Goal: Complete application form

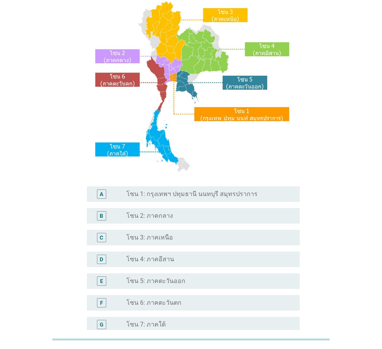
scroll to position [78, 0]
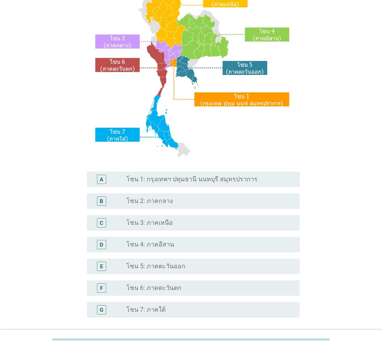
click at [177, 264] on label "โซน 5: ภาคตะวันออก" at bounding box center [156, 266] width 59 height 8
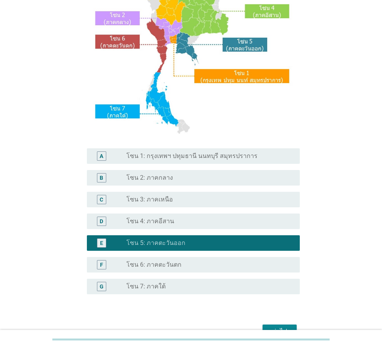
scroll to position [146, 0]
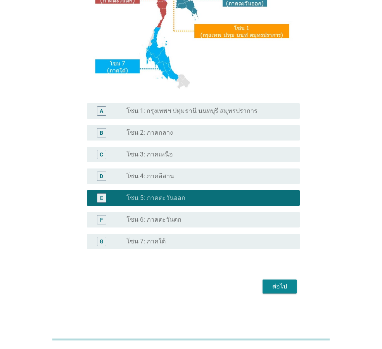
click at [267, 286] on button "ต่อไป" at bounding box center [280, 286] width 34 height 14
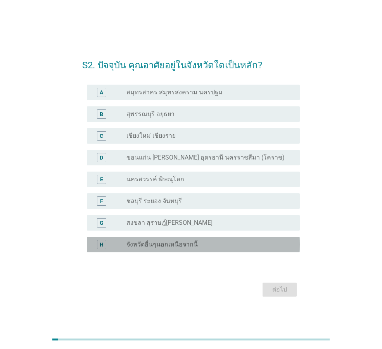
click at [160, 244] on label "จังหวัดอื่นๆนอกเหนือจากนี้" at bounding box center [162, 245] width 71 height 8
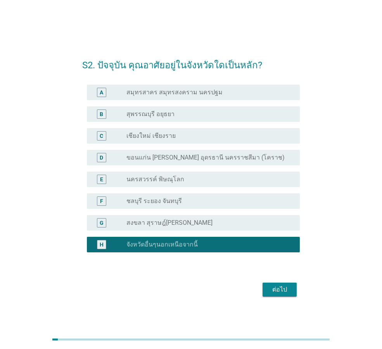
click at [274, 291] on div "ต่อไป" at bounding box center [280, 289] width 22 height 9
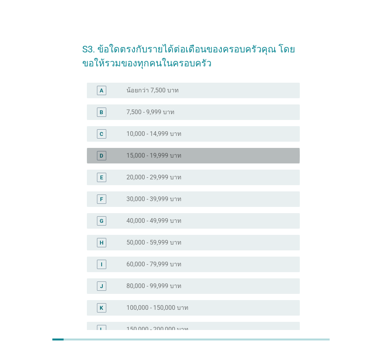
click at [156, 152] on label "15,000 - 19,999 บาท" at bounding box center [154, 156] width 55 height 8
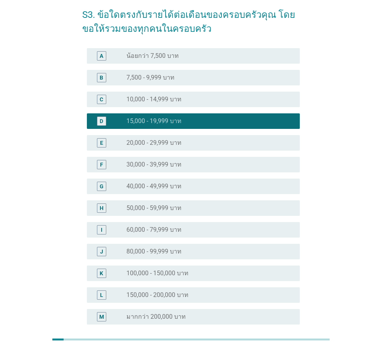
scroll to position [110, 0]
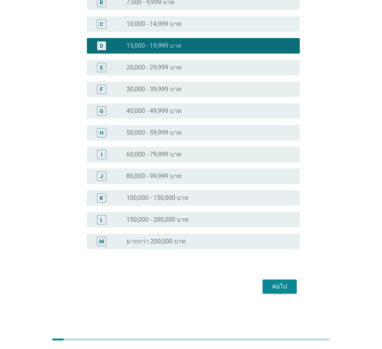
click at [264, 284] on button "ต่อไป" at bounding box center [280, 286] width 34 height 14
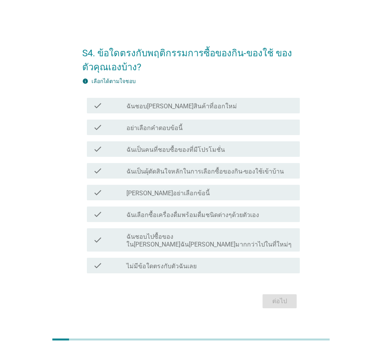
click at [170, 110] on label "ฉันชอบ[PERSON_NAME]สินค้าที่ออกใหม่" at bounding box center [182, 106] width 111 height 8
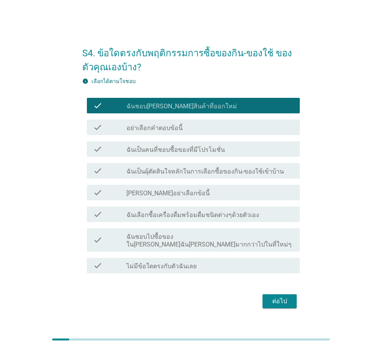
click at [173, 219] on label "ฉันเลือกซื้อเครื่องดื่มพร้อมดื่มชนิดต่างๆด้วยตัวเอง" at bounding box center [193, 215] width 133 height 8
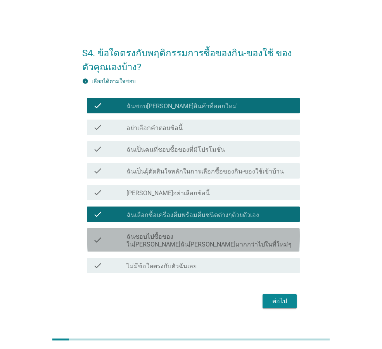
click at [169, 245] on div "check check_box_outline_blank ฉันชอบไปซื้อของใน[PERSON_NAME]ฉัน[PERSON_NAME]มาก…" at bounding box center [193, 239] width 213 height 23
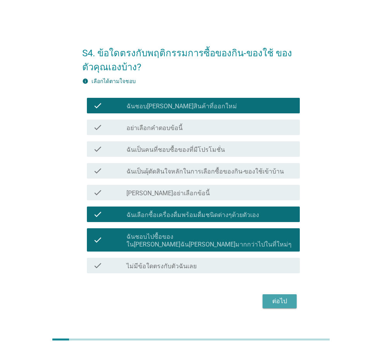
click at [274, 297] on div "ต่อไป" at bounding box center [280, 301] width 22 height 9
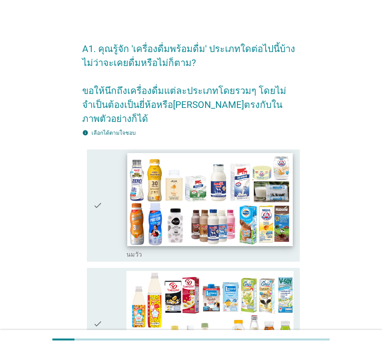
scroll to position [78, 0]
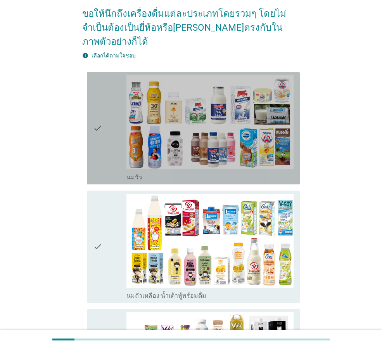
click at [95, 123] on icon "check" at bounding box center [97, 128] width 9 height 106
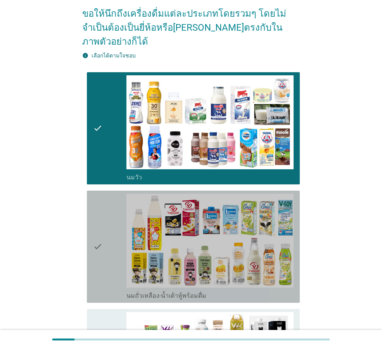
click at [101, 226] on icon "check" at bounding box center [97, 247] width 9 height 106
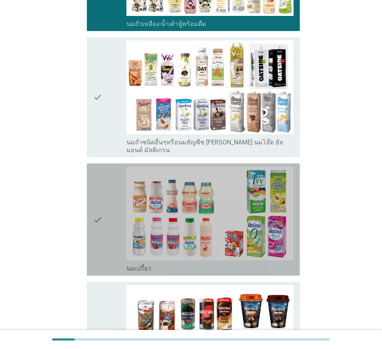
click at [96, 203] on icon "check" at bounding box center [97, 219] width 9 height 106
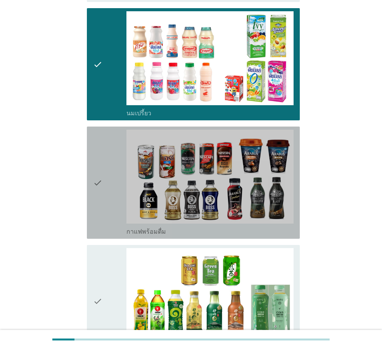
click at [96, 198] on icon "check" at bounding box center [97, 183] width 9 height 106
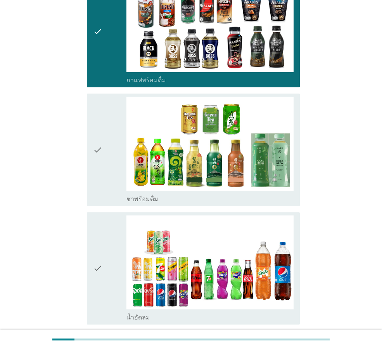
scroll to position [660, 0]
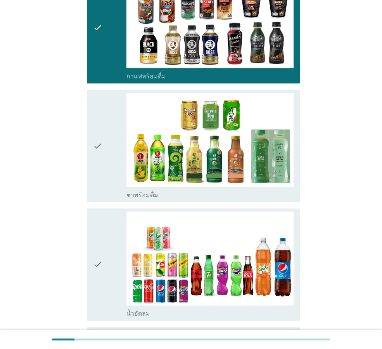
click at [100, 163] on icon "check" at bounding box center [97, 146] width 9 height 106
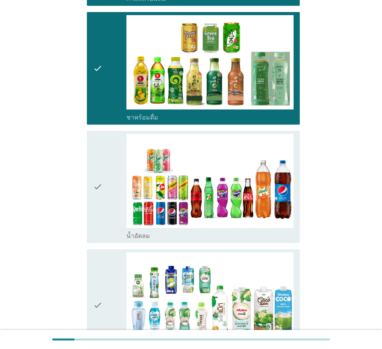
click at [93, 183] on div "check check_box_outline_blank น้ำอัดลม" at bounding box center [193, 187] width 213 height 112
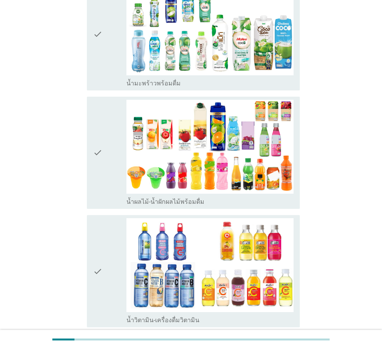
scroll to position [1009, 0]
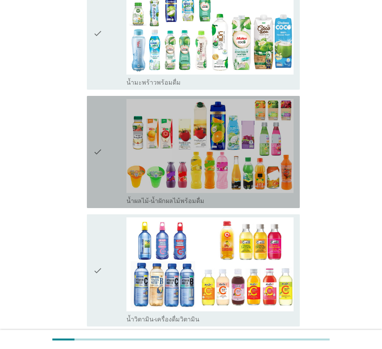
click at [100, 145] on icon "check" at bounding box center [97, 152] width 9 height 106
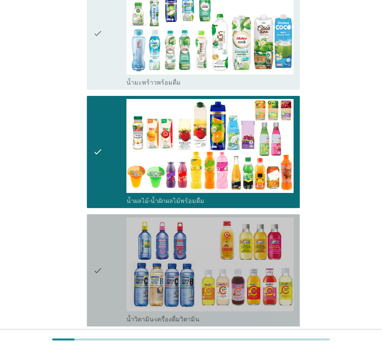
click at [109, 225] on div "check" at bounding box center [109, 270] width 33 height 106
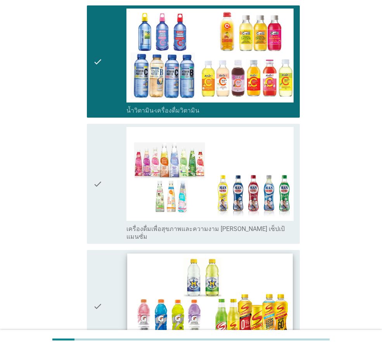
scroll to position [1320, 0]
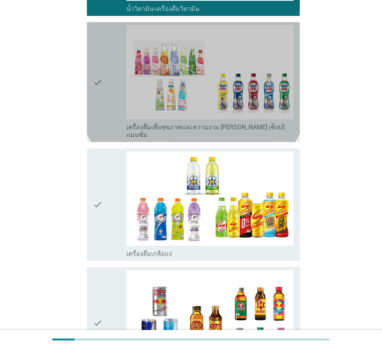
click at [102, 74] on icon "check" at bounding box center [97, 82] width 9 height 114
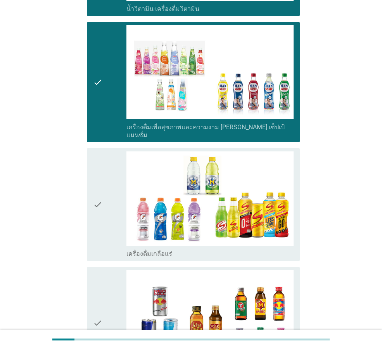
click at [96, 161] on icon "check" at bounding box center [97, 204] width 9 height 106
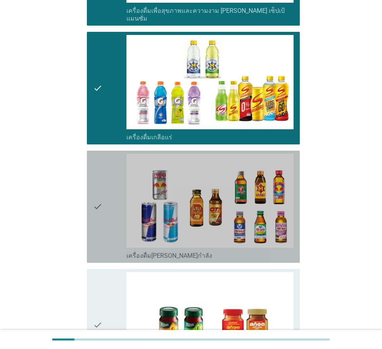
click at [94, 173] on icon "check" at bounding box center [97, 207] width 9 height 106
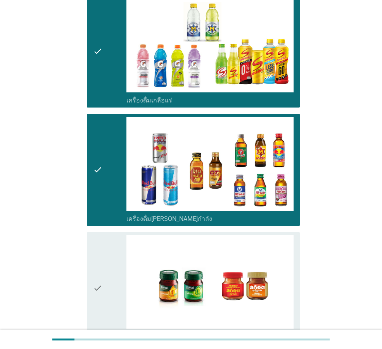
scroll to position [1551, 0]
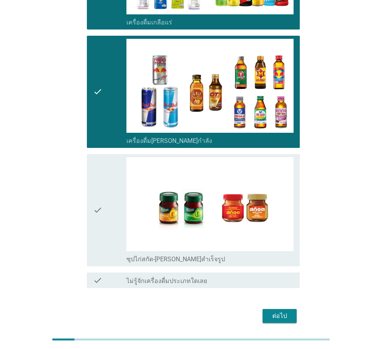
click at [101, 196] on icon "check" at bounding box center [97, 210] width 9 height 106
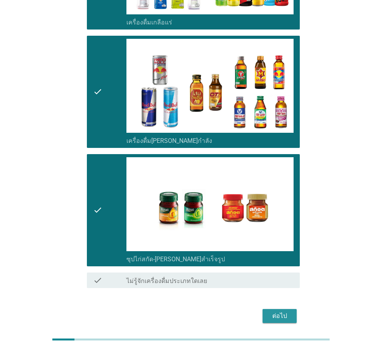
click at [291, 309] on button "ต่อไป" at bounding box center [280, 316] width 34 height 14
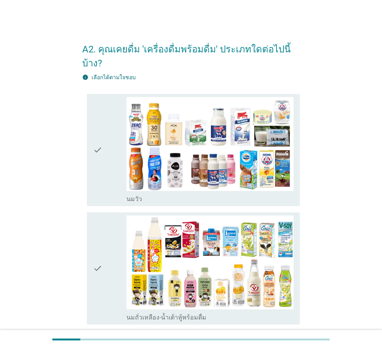
scroll to position [39, 0]
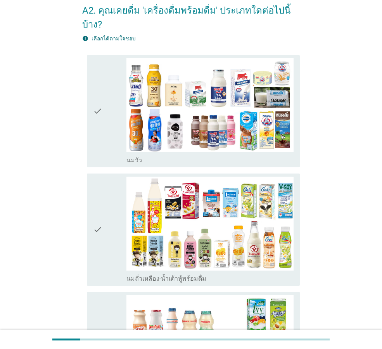
click at [102, 121] on icon "check" at bounding box center [97, 111] width 9 height 106
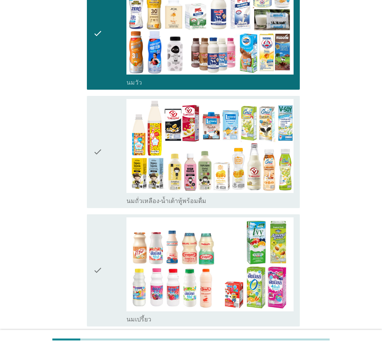
click at [103, 149] on div "check" at bounding box center [109, 152] width 33 height 106
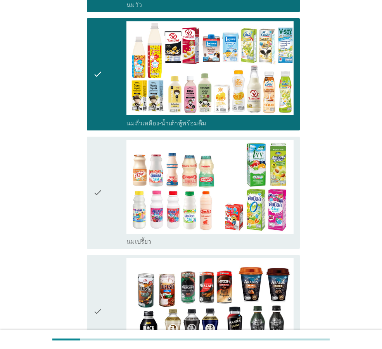
click at [101, 153] on icon "check" at bounding box center [97, 193] width 9 height 106
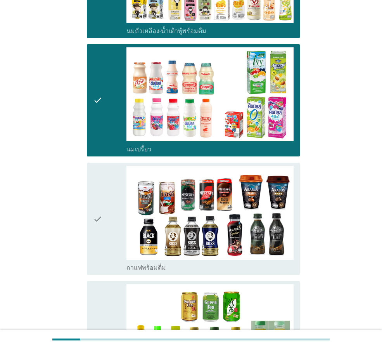
scroll to position [388, 0]
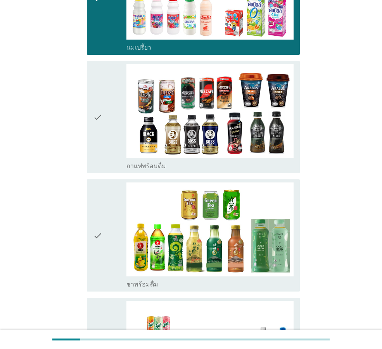
click at [102, 157] on div "check check_box_outline_blank กาแฟพร้อมดื่ม" at bounding box center [193, 117] width 213 height 112
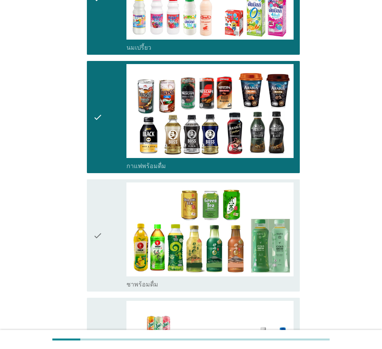
click at [110, 192] on div "check" at bounding box center [109, 235] width 33 height 106
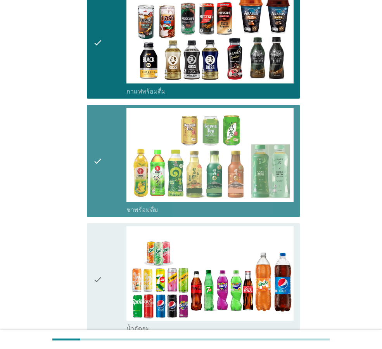
scroll to position [582, 0]
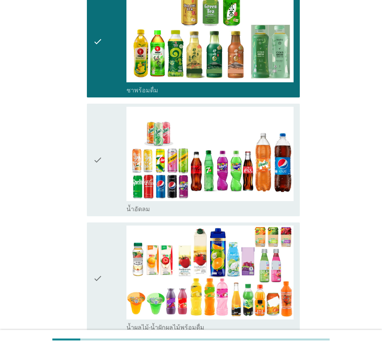
click at [108, 185] on div "check" at bounding box center [109, 160] width 33 height 106
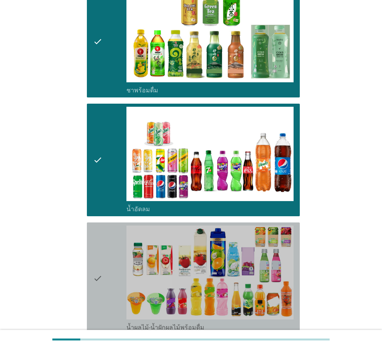
click at [111, 235] on div "check" at bounding box center [109, 278] width 33 height 106
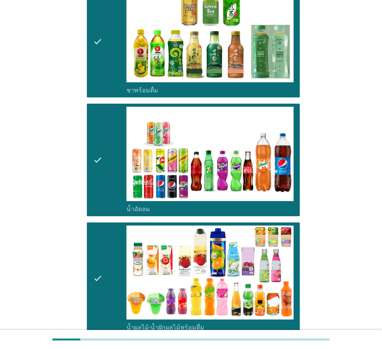
scroll to position [776, 0]
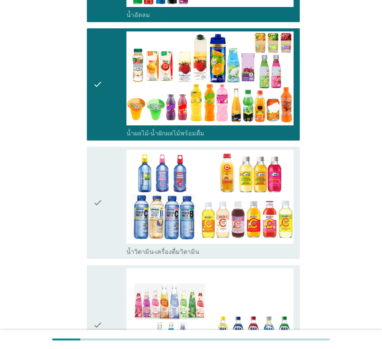
click at [108, 216] on div "check" at bounding box center [109, 203] width 33 height 106
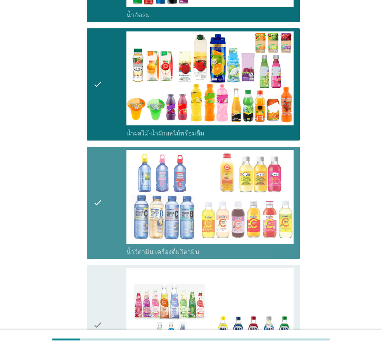
click at [115, 268] on div "check" at bounding box center [109, 325] width 33 height 114
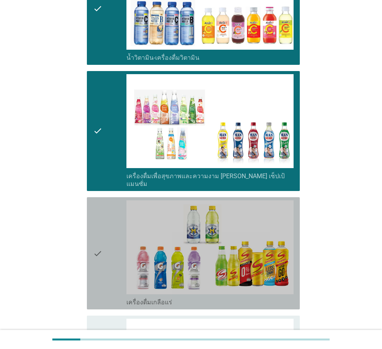
click at [123, 246] on div "check" at bounding box center [109, 253] width 33 height 106
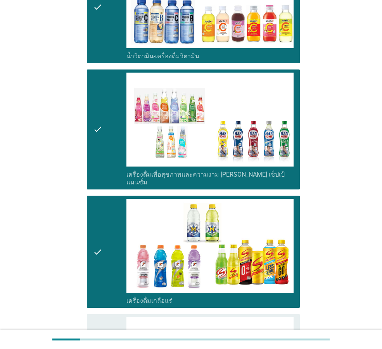
scroll to position [1164, 0]
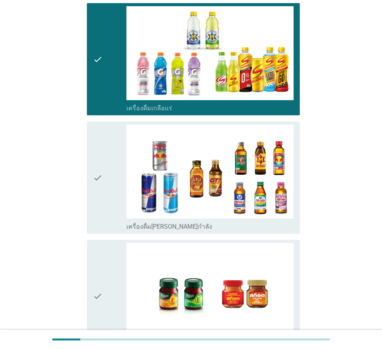
click at [119, 183] on div "check" at bounding box center [109, 178] width 33 height 106
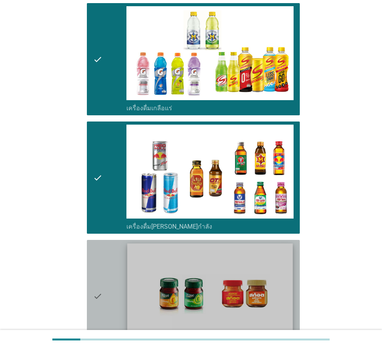
click at [129, 244] on img at bounding box center [209, 290] width 165 height 93
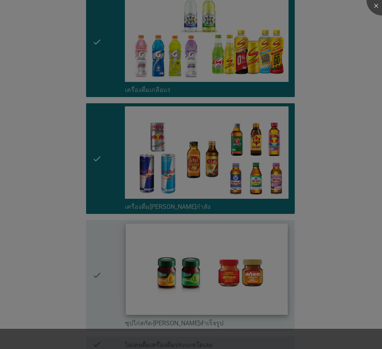
scroll to position [1231, 0]
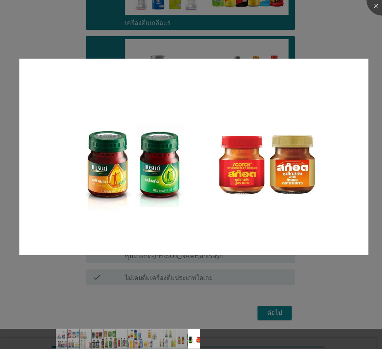
click at [303, 282] on div at bounding box center [191, 174] width 382 height 349
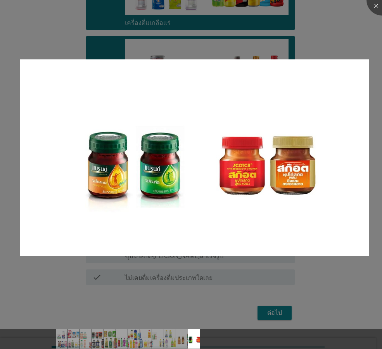
click at [351, 34] on div at bounding box center [191, 174] width 382 height 349
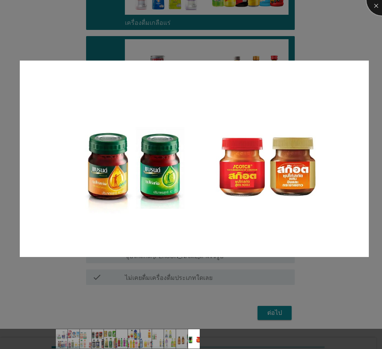
click at [378, 6] on div at bounding box center [382, -1] width 31 height 31
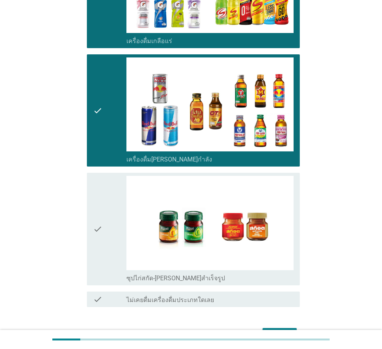
click at [104, 194] on div "check" at bounding box center [109, 229] width 33 height 106
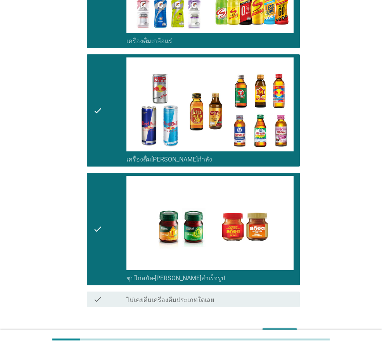
click at [285, 330] on div "ต่อไป" at bounding box center [280, 334] width 22 height 9
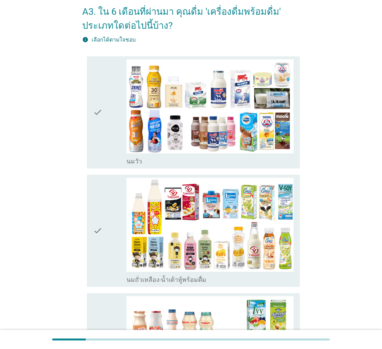
scroll to position [39, 0]
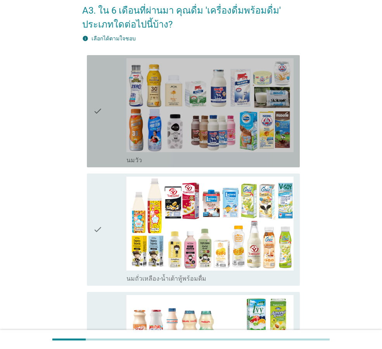
click at [113, 129] on div "check" at bounding box center [109, 111] width 33 height 106
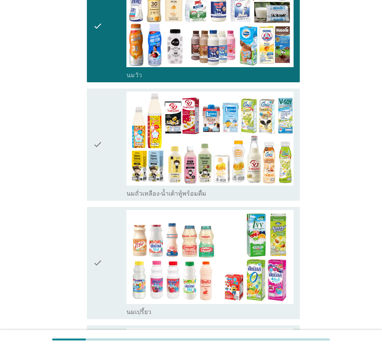
scroll to position [78, 0]
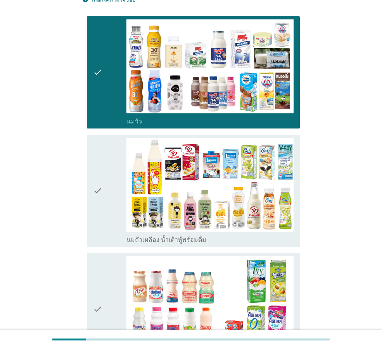
click at [111, 97] on div "check" at bounding box center [109, 72] width 33 height 106
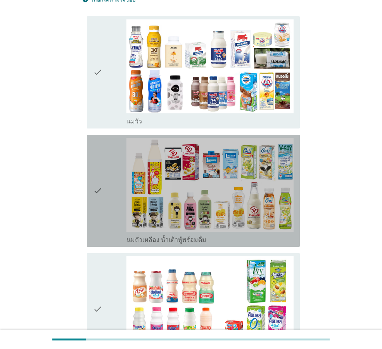
click at [107, 195] on div "check" at bounding box center [109, 191] width 33 height 106
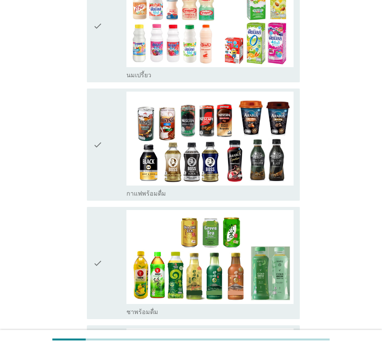
scroll to position [388, 0]
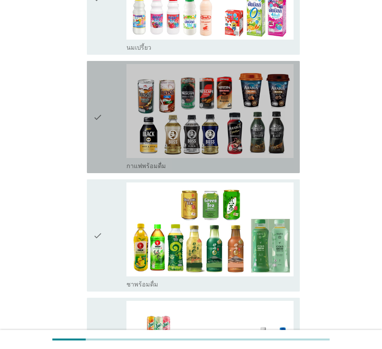
click at [103, 150] on div "check" at bounding box center [109, 117] width 33 height 106
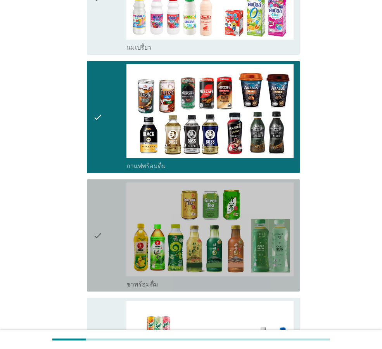
click at [107, 227] on div "check" at bounding box center [109, 235] width 33 height 106
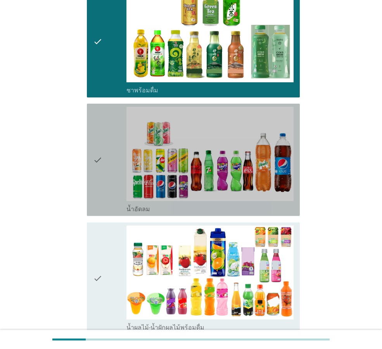
click at [106, 184] on div "check" at bounding box center [109, 160] width 33 height 106
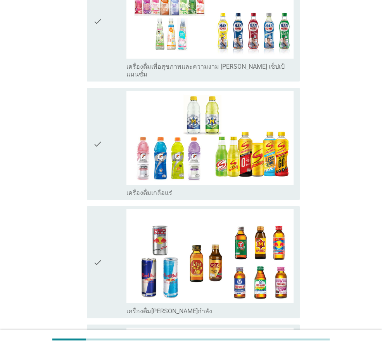
scroll to position [1087, 0]
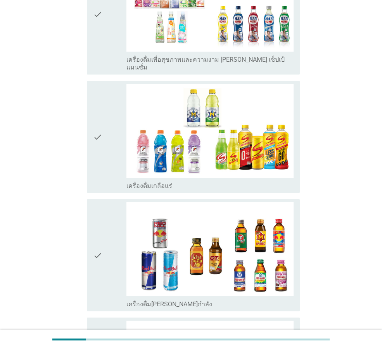
click at [110, 142] on div "check" at bounding box center [109, 137] width 33 height 106
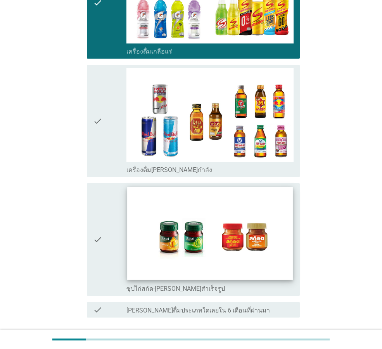
scroll to position [1242, 0]
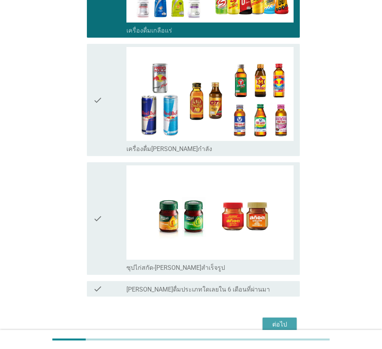
click at [267, 318] on button "ต่อไป" at bounding box center [280, 324] width 34 height 14
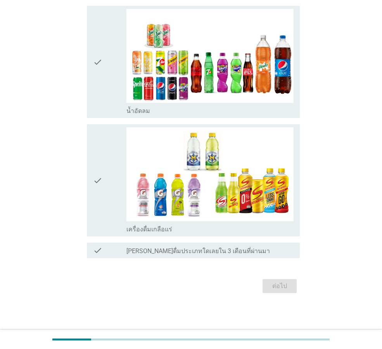
scroll to position [0, 0]
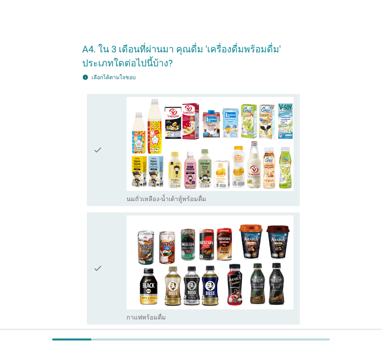
drag, startPoint x: 108, startPoint y: 187, endPoint x: 108, endPoint y: 199, distance: 11.3
click at [108, 189] on div "check" at bounding box center [109, 150] width 33 height 106
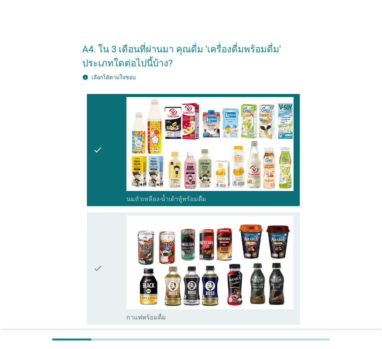
click at [112, 238] on div "check" at bounding box center [109, 268] width 33 height 106
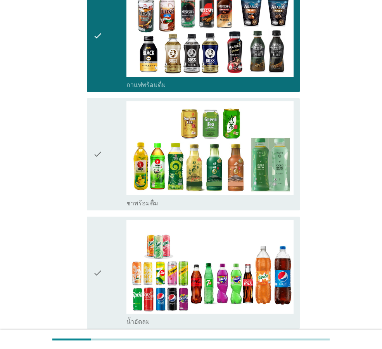
scroll to position [233, 0]
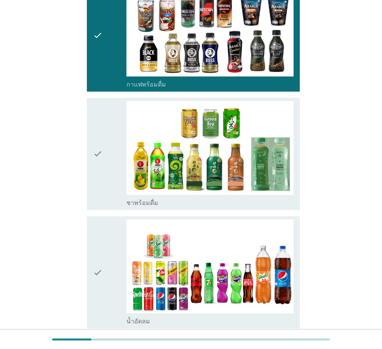
click at [83, 175] on div "check check_box ชาพร้อมดื่ม" at bounding box center [191, 154] width 218 height 118
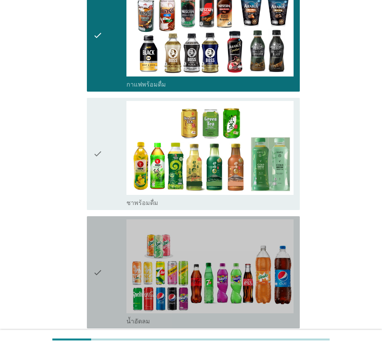
click at [100, 260] on icon "check" at bounding box center [97, 272] width 9 height 106
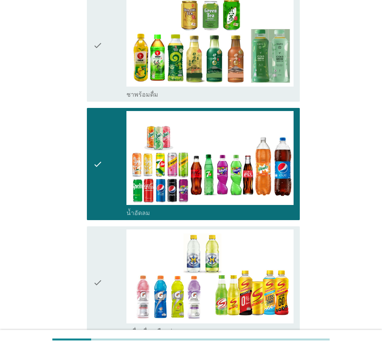
scroll to position [349, 0]
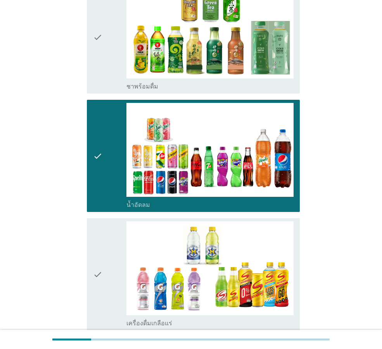
click at [101, 253] on icon "check" at bounding box center [97, 274] width 9 height 106
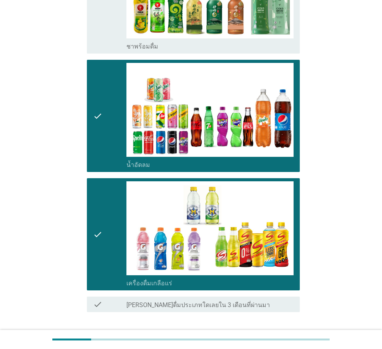
scroll to position [443, 0]
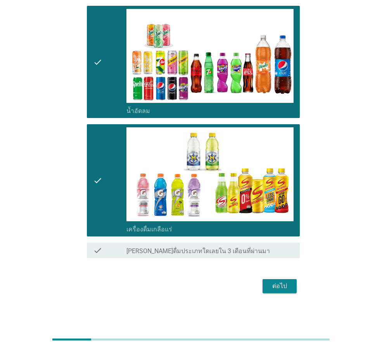
click at [265, 287] on button "ต่อไป" at bounding box center [280, 286] width 34 height 14
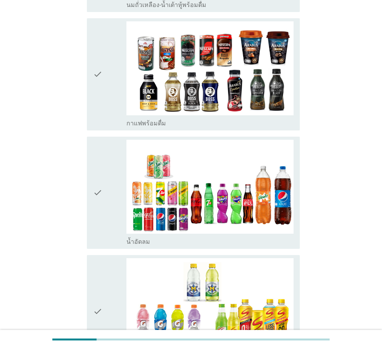
click at [101, 111] on icon "check" at bounding box center [97, 74] width 9 height 106
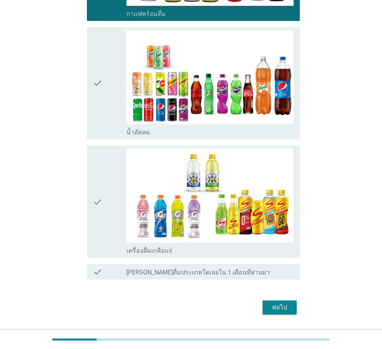
scroll to position [310, 0]
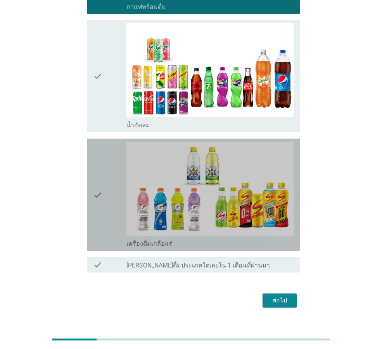
drag, startPoint x: 102, startPoint y: 196, endPoint x: 101, endPoint y: 157, distance: 38.8
click at [101, 191] on icon "check" at bounding box center [97, 195] width 9 height 106
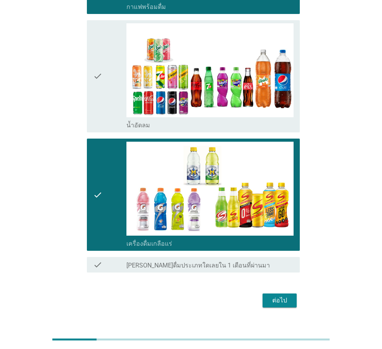
click at [110, 102] on div "check" at bounding box center [109, 76] width 33 height 106
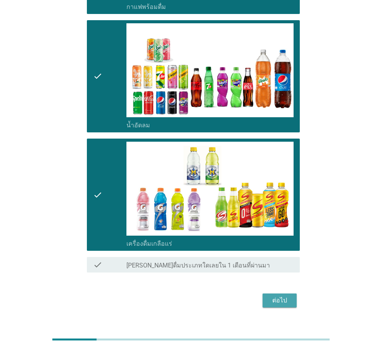
click at [271, 299] on div "ต่อไป" at bounding box center [280, 300] width 22 height 9
